Goal: Find specific page/section: Find specific page/section

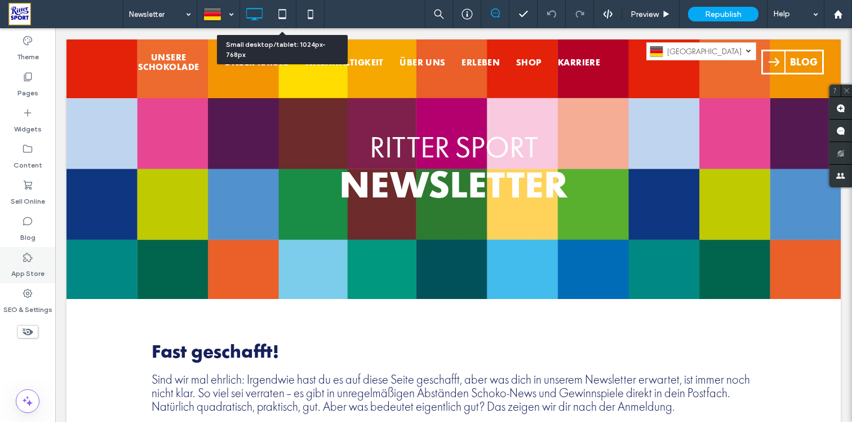
click at [28, 265] on label "App Store" at bounding box center [27, 271] width 33 height 16
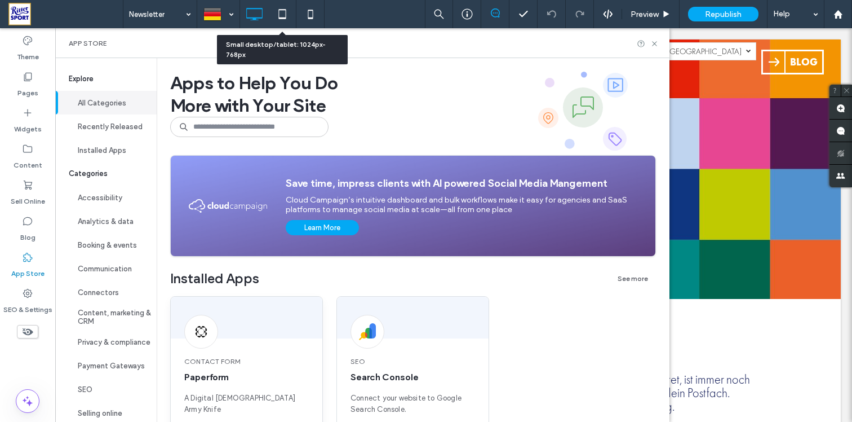
click at [235, 362] on span "Contact Form" at bounding box center [246, 361] width 125 height 10
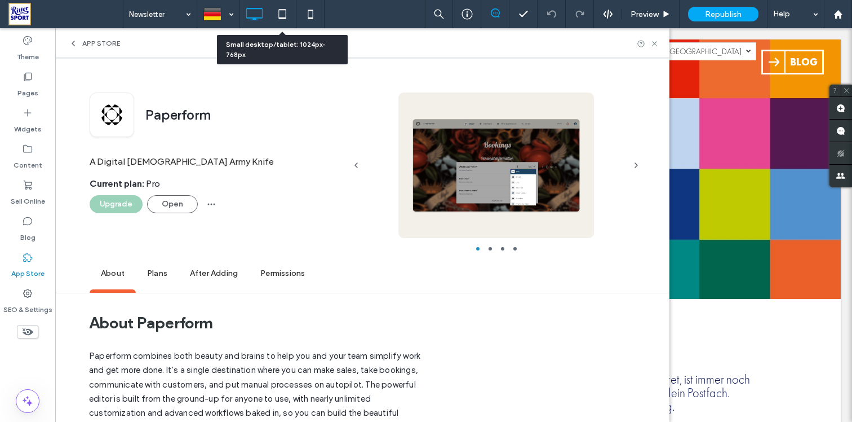
click at [165, 213] on div "Paperform A Digital [DEMOGRAPHIC_DATA] Army Knife Current plan : Pro Upgrade Op…" at bounding box center [217, 175] width 255 height 166
click at [167, 202] on button "Open" at bounding box center [172, 204] width 51 height 18
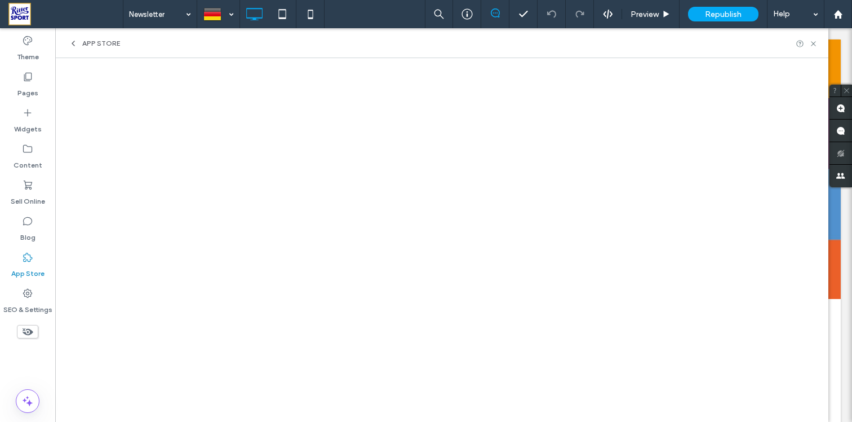
click at [86, 50] on div "App Store" at bounding box center [441, 43] width 773 height 30
click at [85, 47] on span "App Store" at bounding box center [101, 43] width 38 height 9
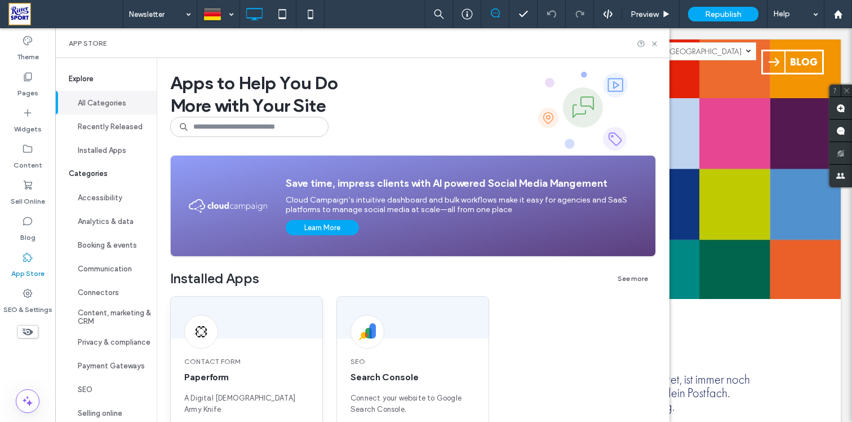
click at [269, 344] on div "Contact Form Paperform A Digital [DEMOGRAPHIC_DATA] Army Knife" at bounding box center [247, 386] width 152 height 86
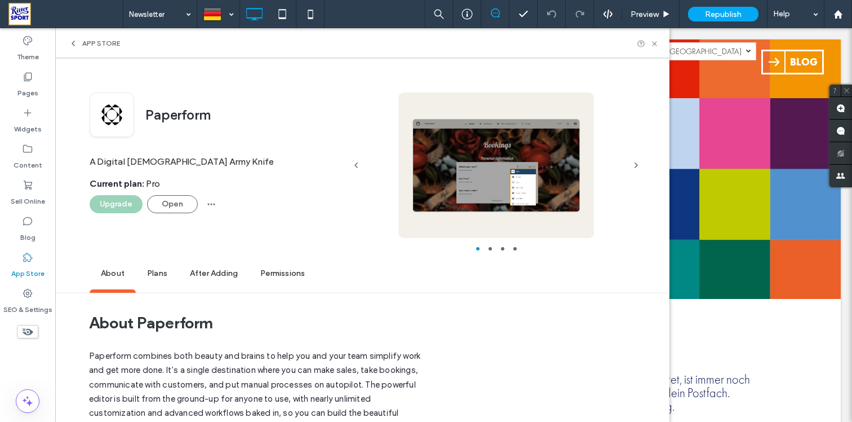
click at [183, 215] on div "Paperform A Digital [DEMOGRAPHIC_DATA] Army Knife Current plan : Pro Upgrade Op…" at bounding box center [217, 175] width 255 height 166
click at [183, 213] on div "Paperform A Digital [DEMOGRAPHIC_DATA] Army Knife Current plan : Pro Upgrade Op…" at bounding box center [217, 175] width 255 height 166
click at [183, 202] on button "Open" at bounding box center [172, 204] width 51 height 18
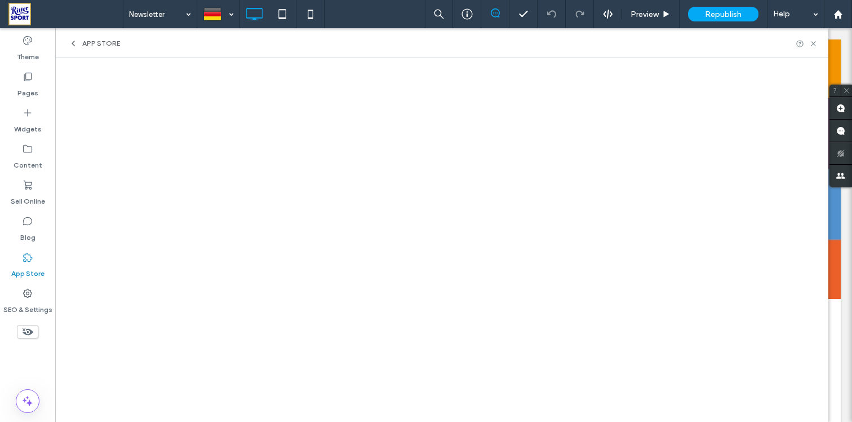
click at [116, 42] on span "App Store" at bounding box center [101, 43] width 38 height 9
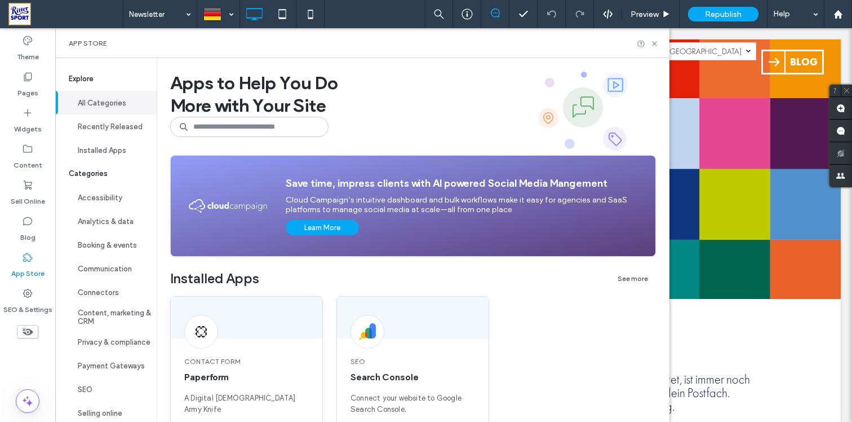
click at [235, 359] on span "Contact Form" at bounding box center [246, 361] width 125 height 10
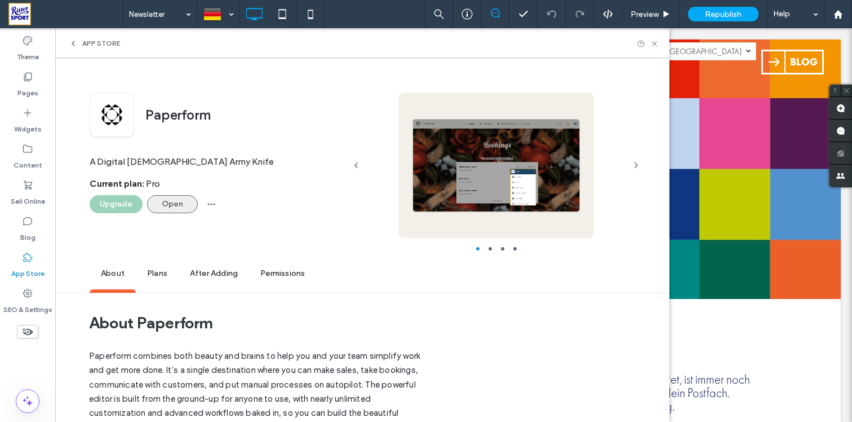
click at [177, 206] on button "Open" at bounding box center [172, 204] width 51 height 18
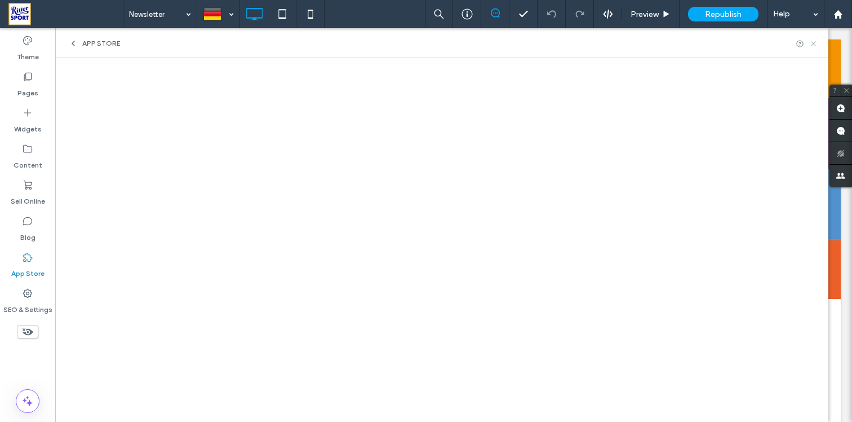
click at [814, 44] on icon at bounding box center [814, 43] width 8 height 8
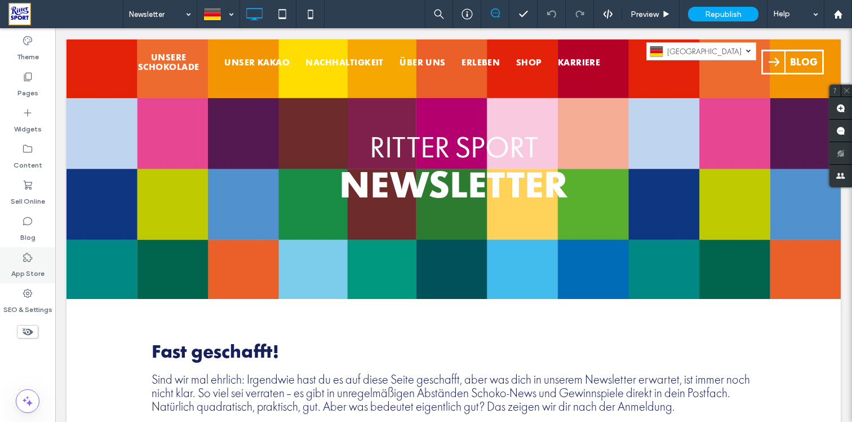
click at [26, 257] on icon at bounding box center [27, 256] width 11 height 11
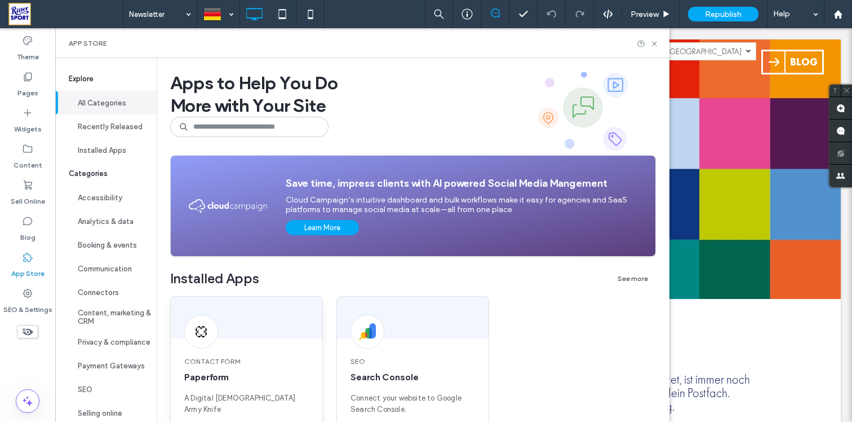
click at [249, 349] on div "Contact Form Paperform A Digital [DEMOGRAPHIC_DATA] Army Knife" at bounding box center [247, 386] width 152 height 86
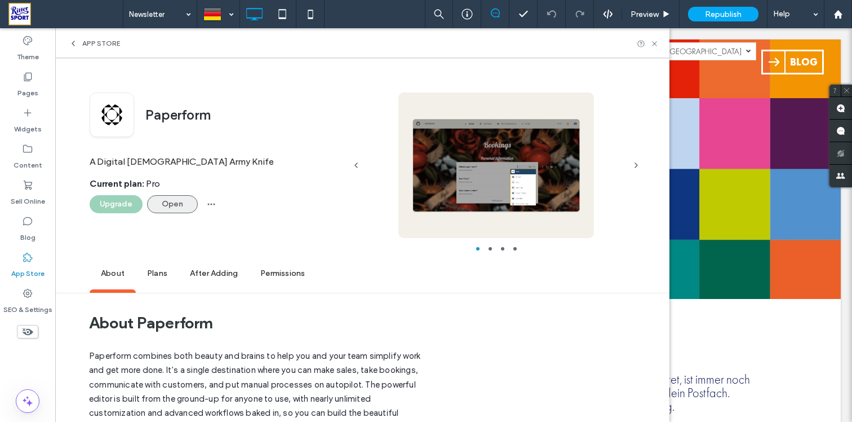
click at [180, 201] on button "Open" at bounding box center [172, 204] width 51 height 18
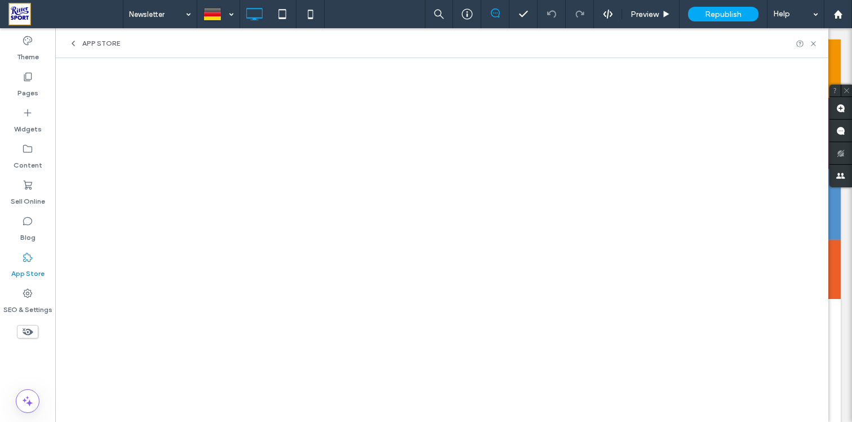
click at [97, 46] on span "App Store" at bounding box center [101, 43] width 38 height 9
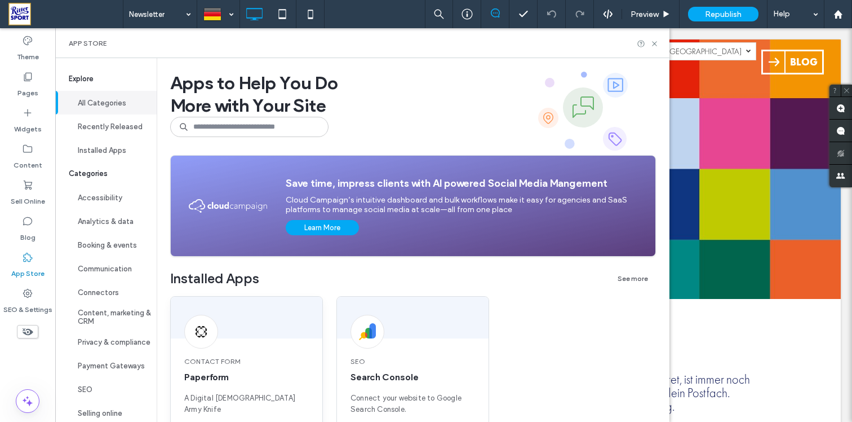
click at [222, 378] on span "Paperform" at bounding box center [246, 377] width 125 height 12
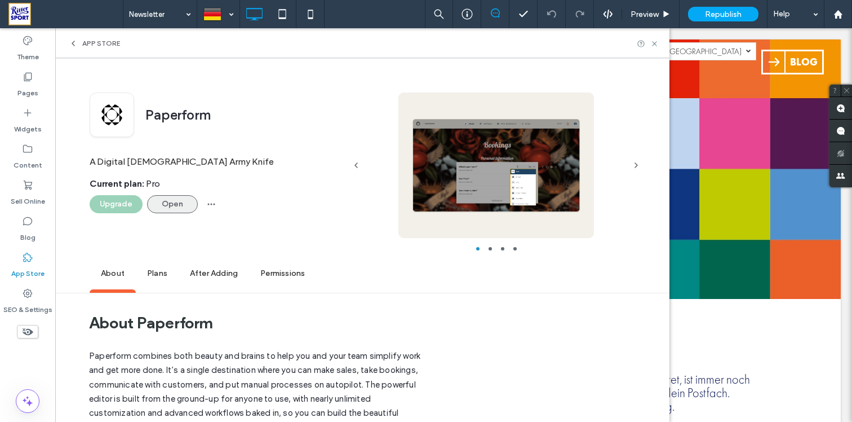
click at [152, 202] on button "Open" at bounding box center [172, 204] width 51 height 18
